Goal: Task Accomplishment & Management: Use online tool/utility

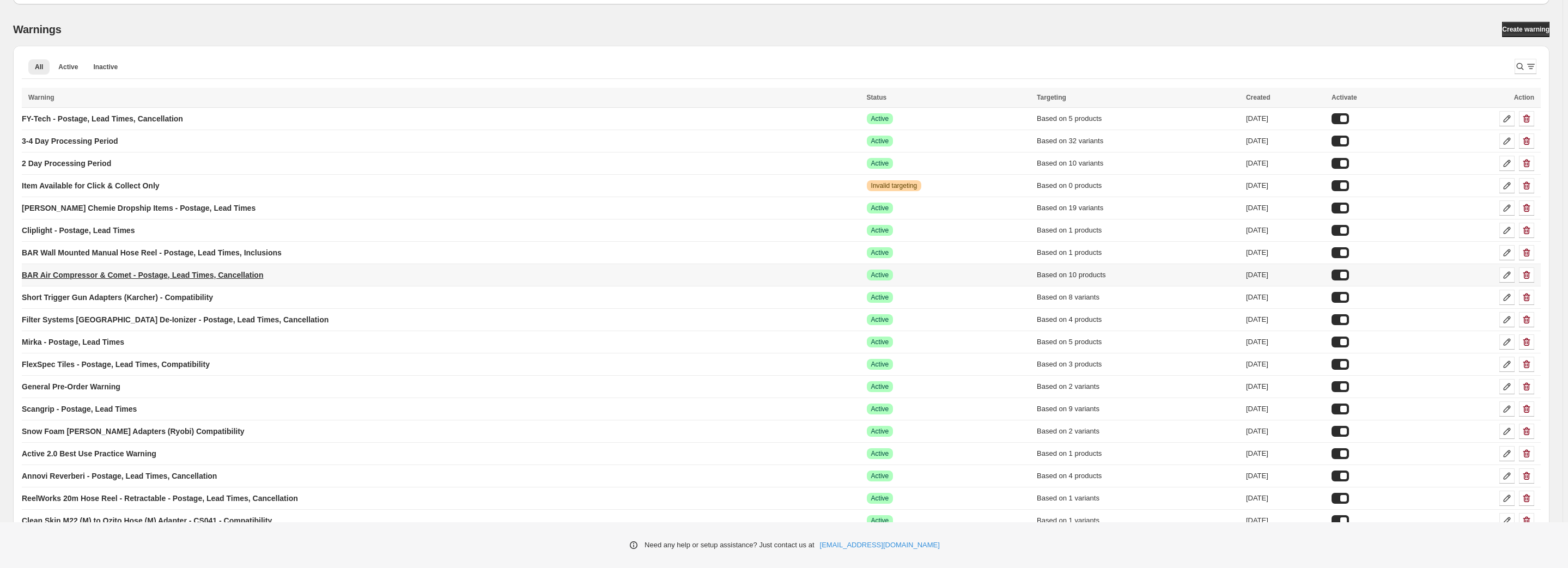
scroll to position [60, 0]
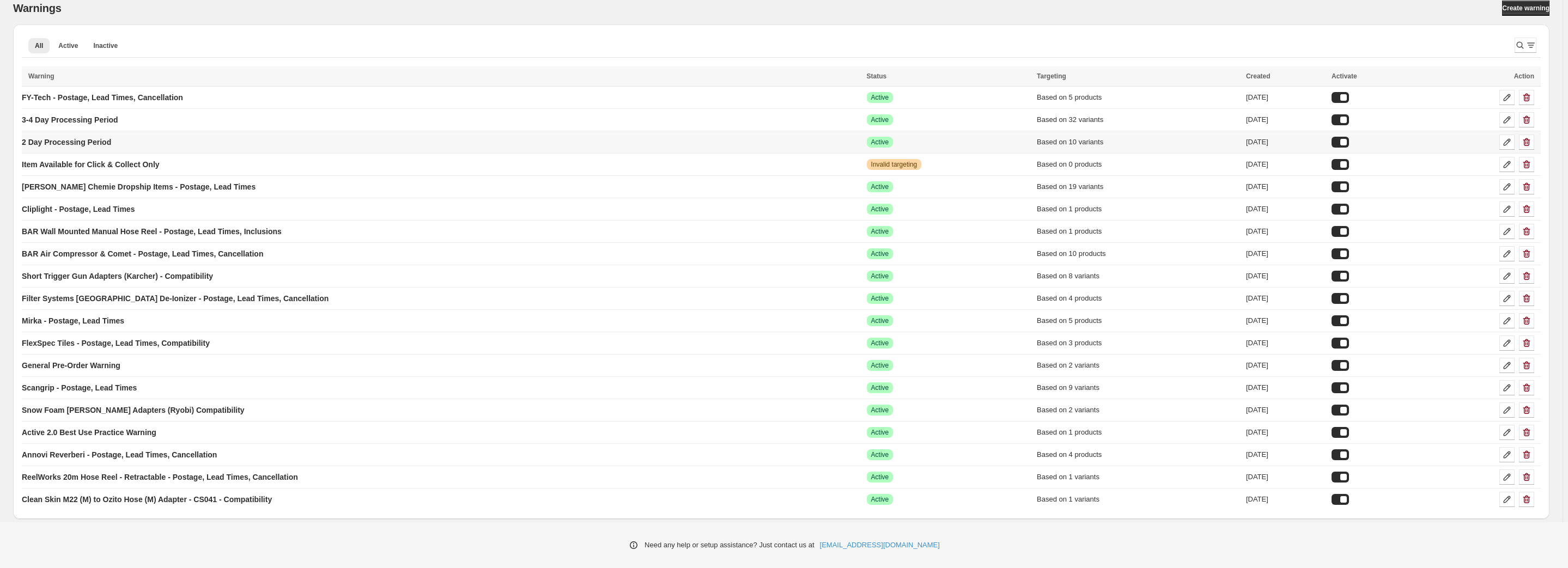
click at [153, 143] on td "2 Day Processing Period" at bounding box center [442, 142] width 841 height 22
click at [92, 142] on p "2 Day Processing Period" at bounding box center [66, 142] width 89 height 11
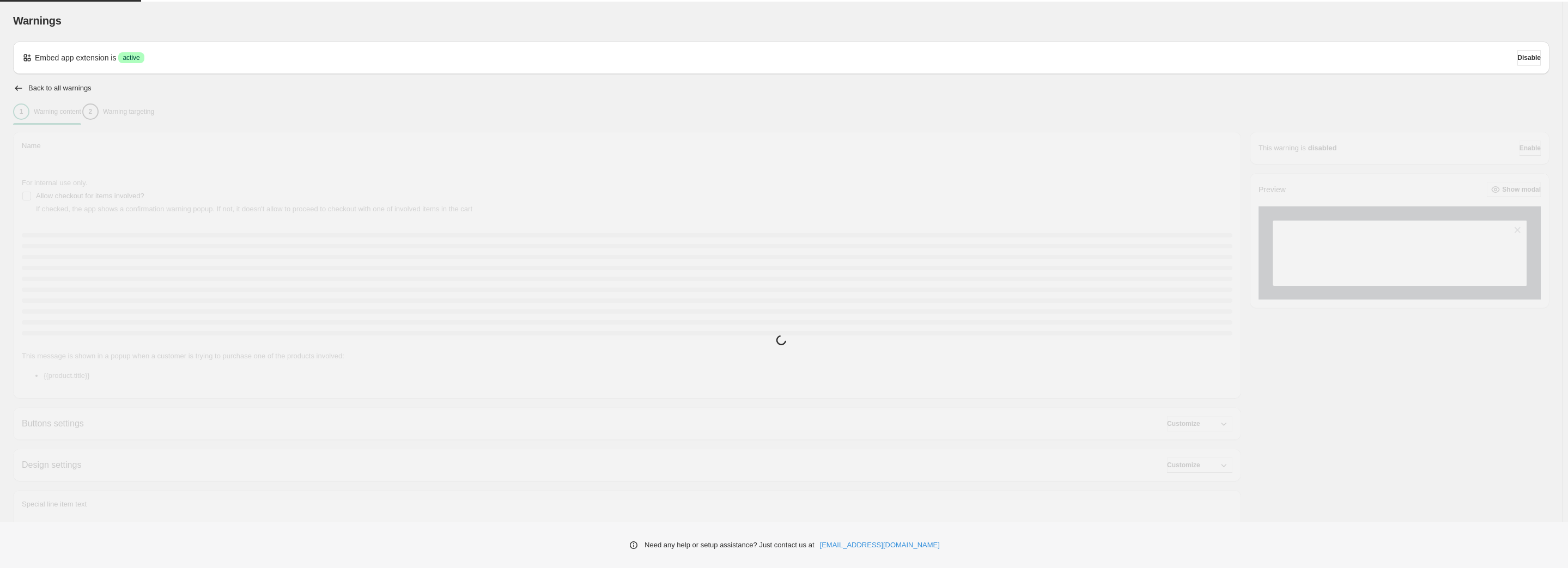
type input "**********"
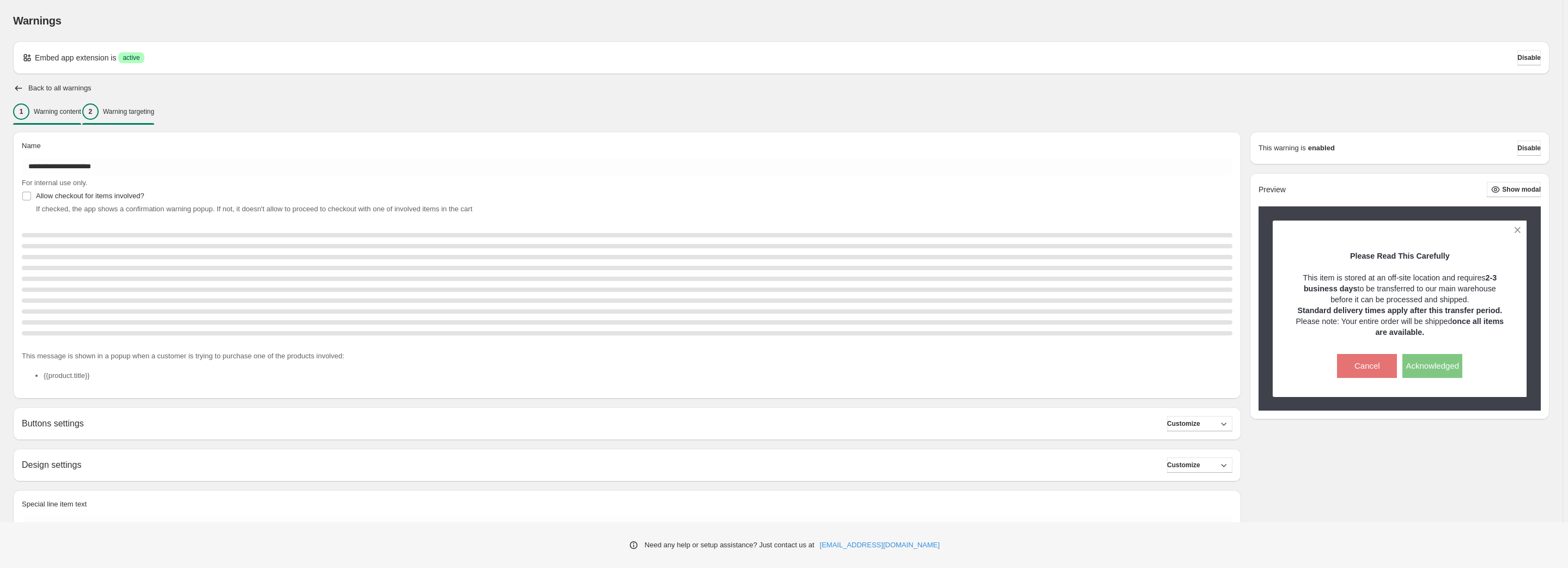
click at [146, 117] on div "2 Warning targeting" at bounding box center [117, 111] width 72 height 16
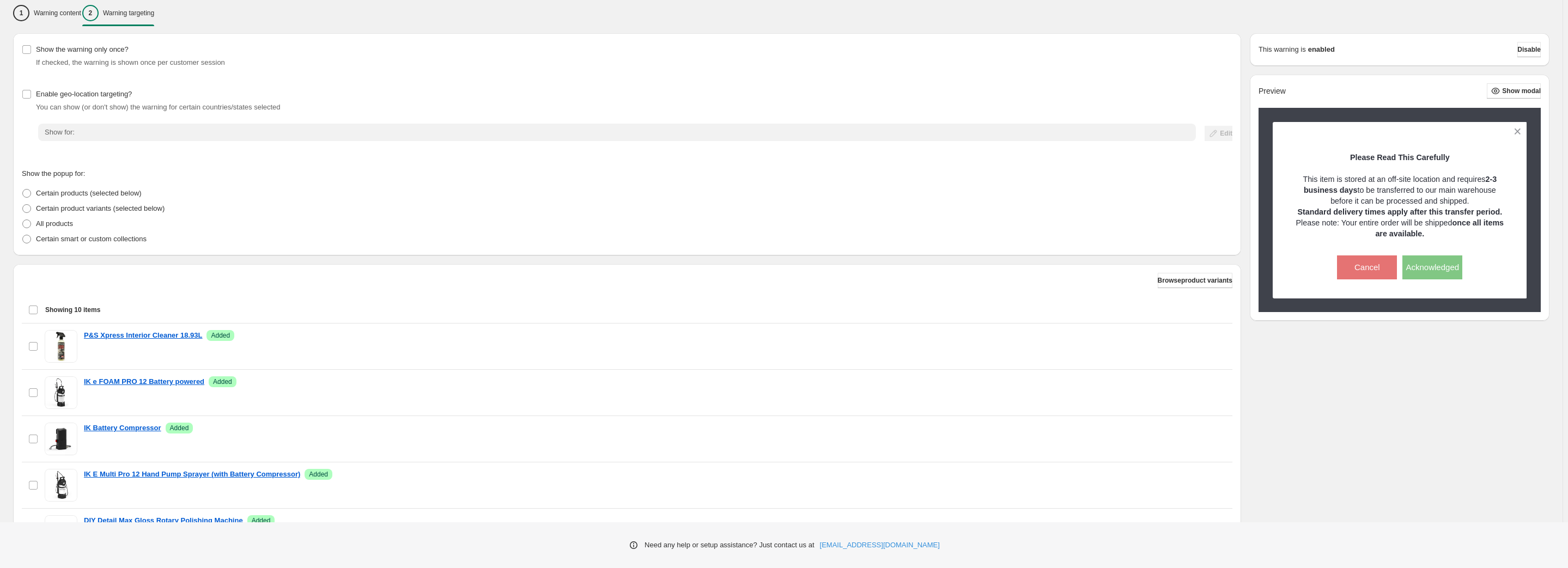
scroll to position [196, 0]
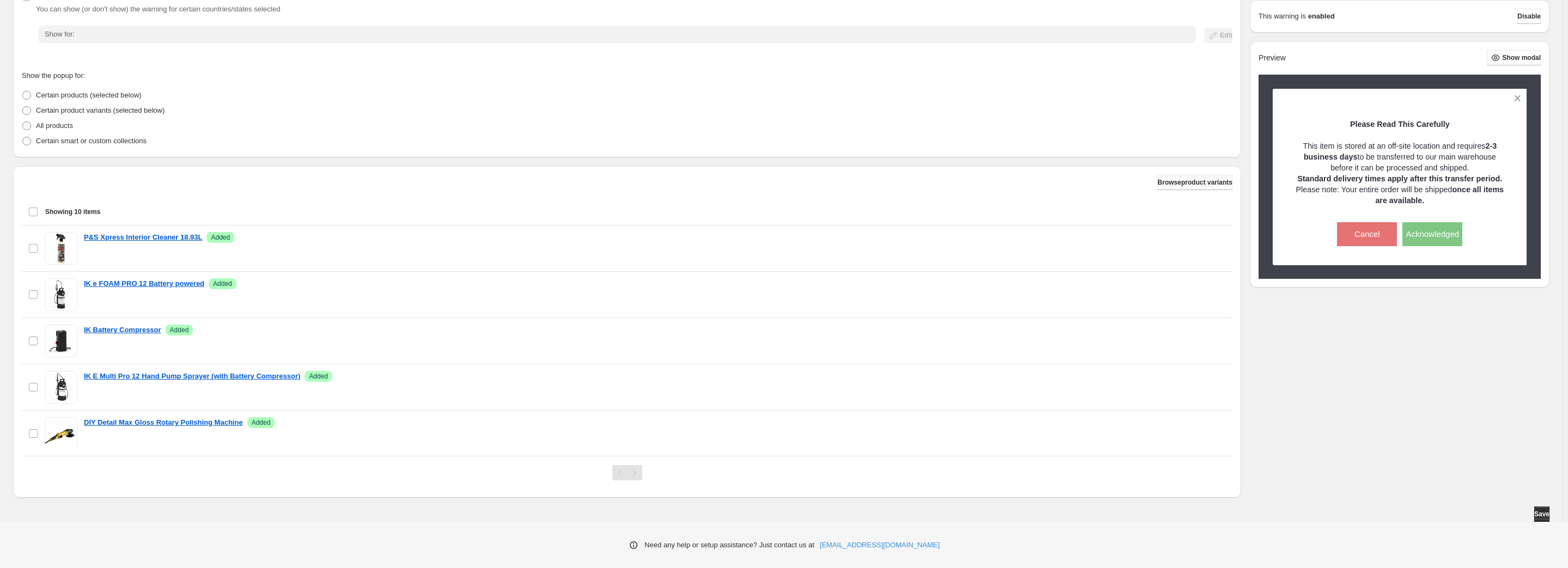
click at [1180, 186] on span "Browse product variants" at bounding box center [1194, 182] width 75 height 9
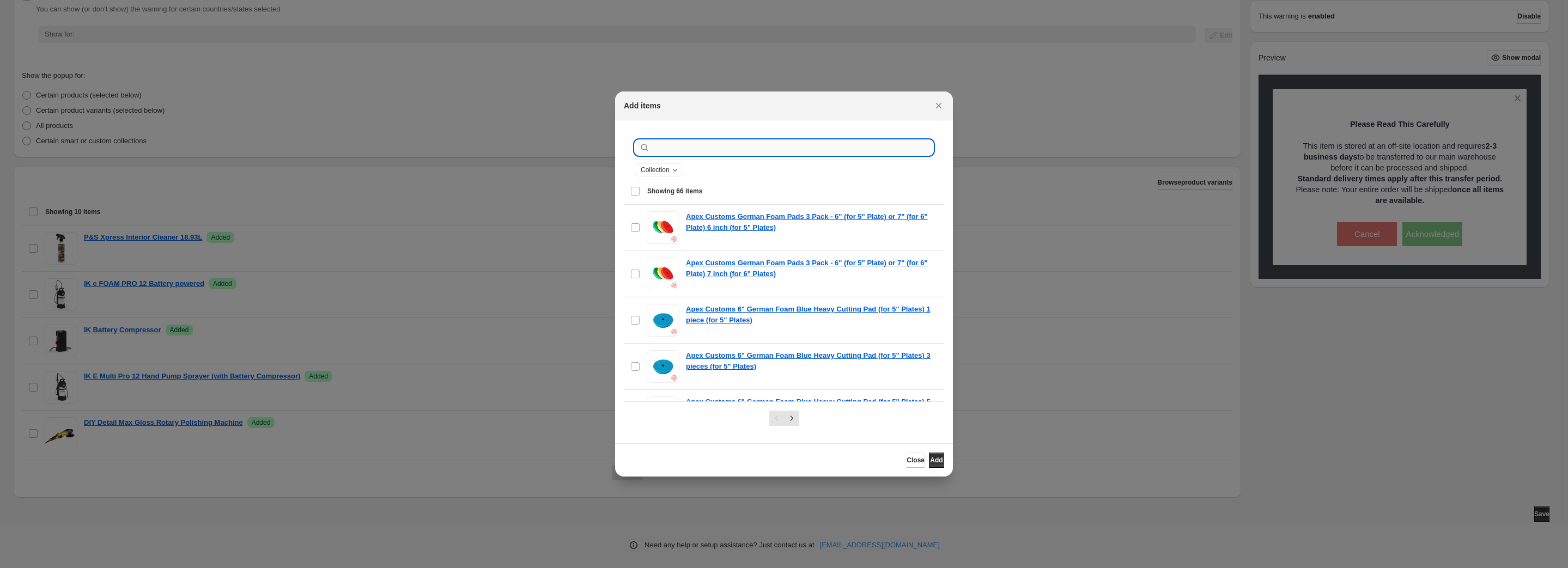
click at [774, 154] on input ":r1r:" at bounding box center [792, 147] width 281 height 15
click at [772, 151] on input ":r1r:" at bounding box center [792, 147] width 281 height 15
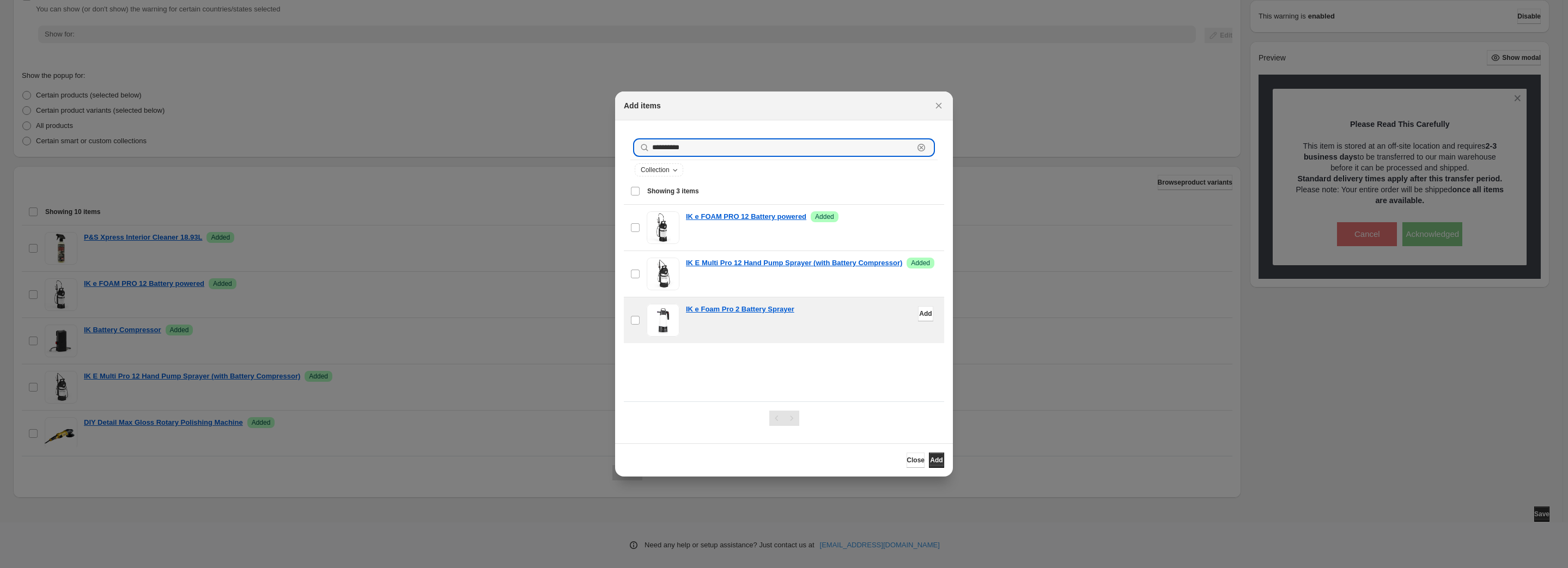
type input "**********"
click at [760, 325] on div "IK e Foam Pro 2 Battery Sprayer" at bounding box center [811, 320] width 252 height 33
click at [929, 460] on button "Add" at bounding box center [936, 460] width 15 height 15
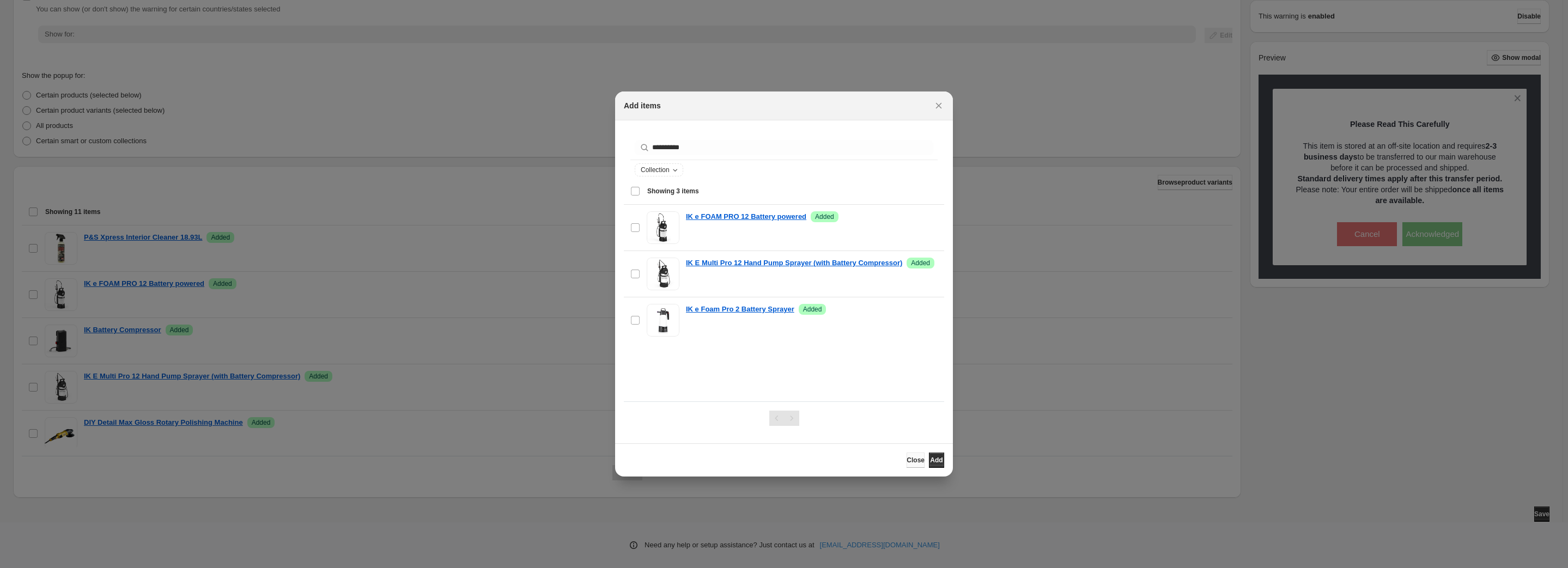
click at [907, 461] on span "Close" at bounding box center [915, 460] width 18 height 9
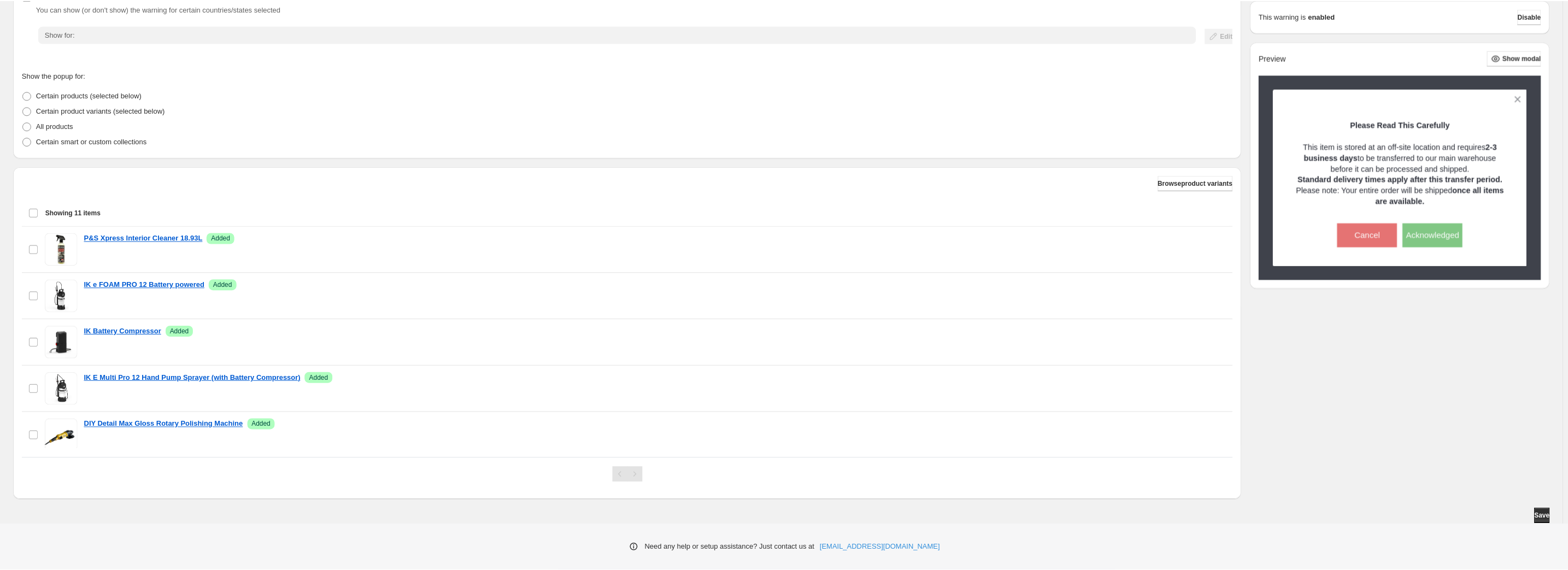
scroll to position [0, 0]
